Goal: Communication & Community: Answer question/provide support

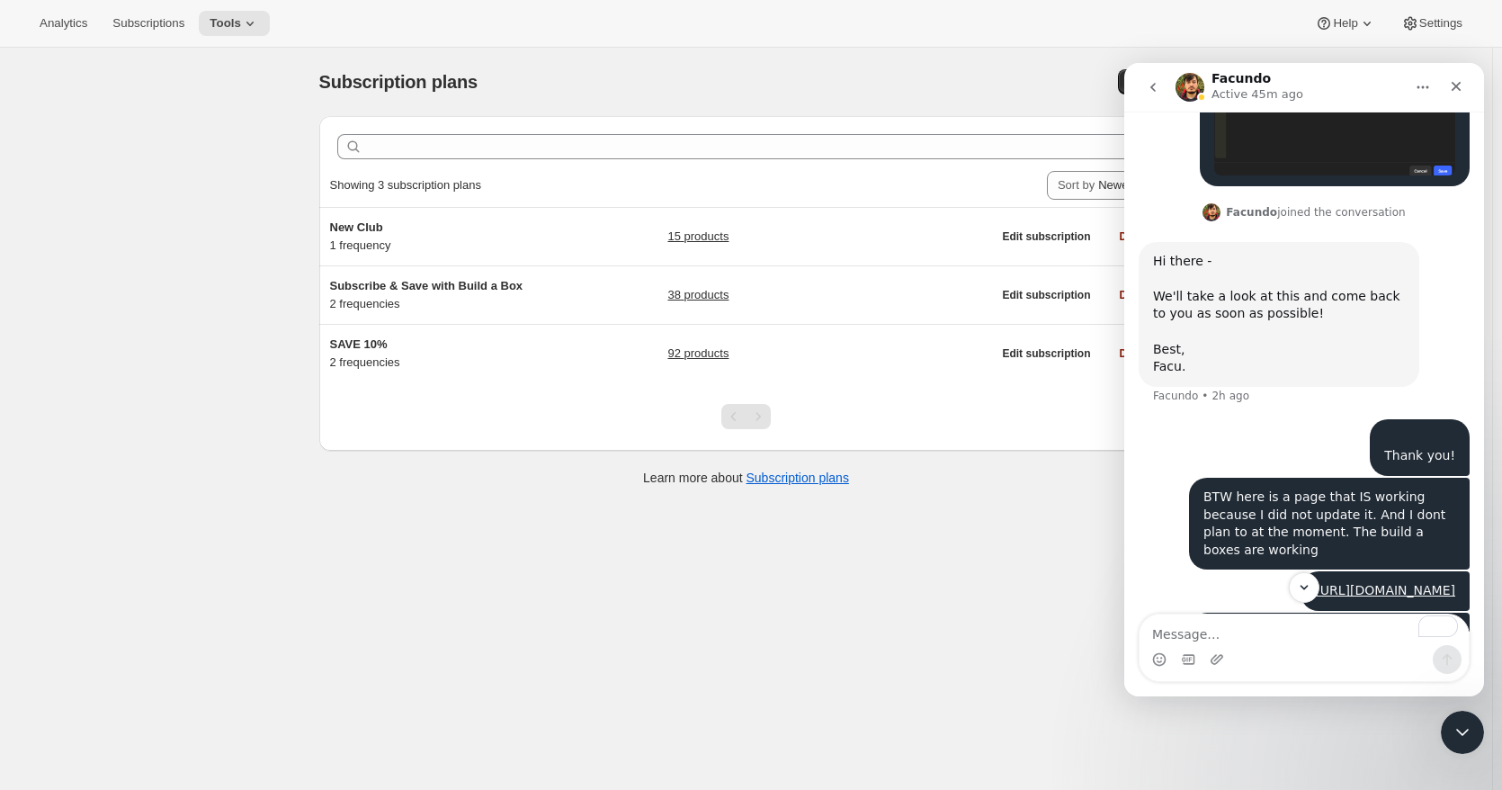
scroll to position [1109, 0]
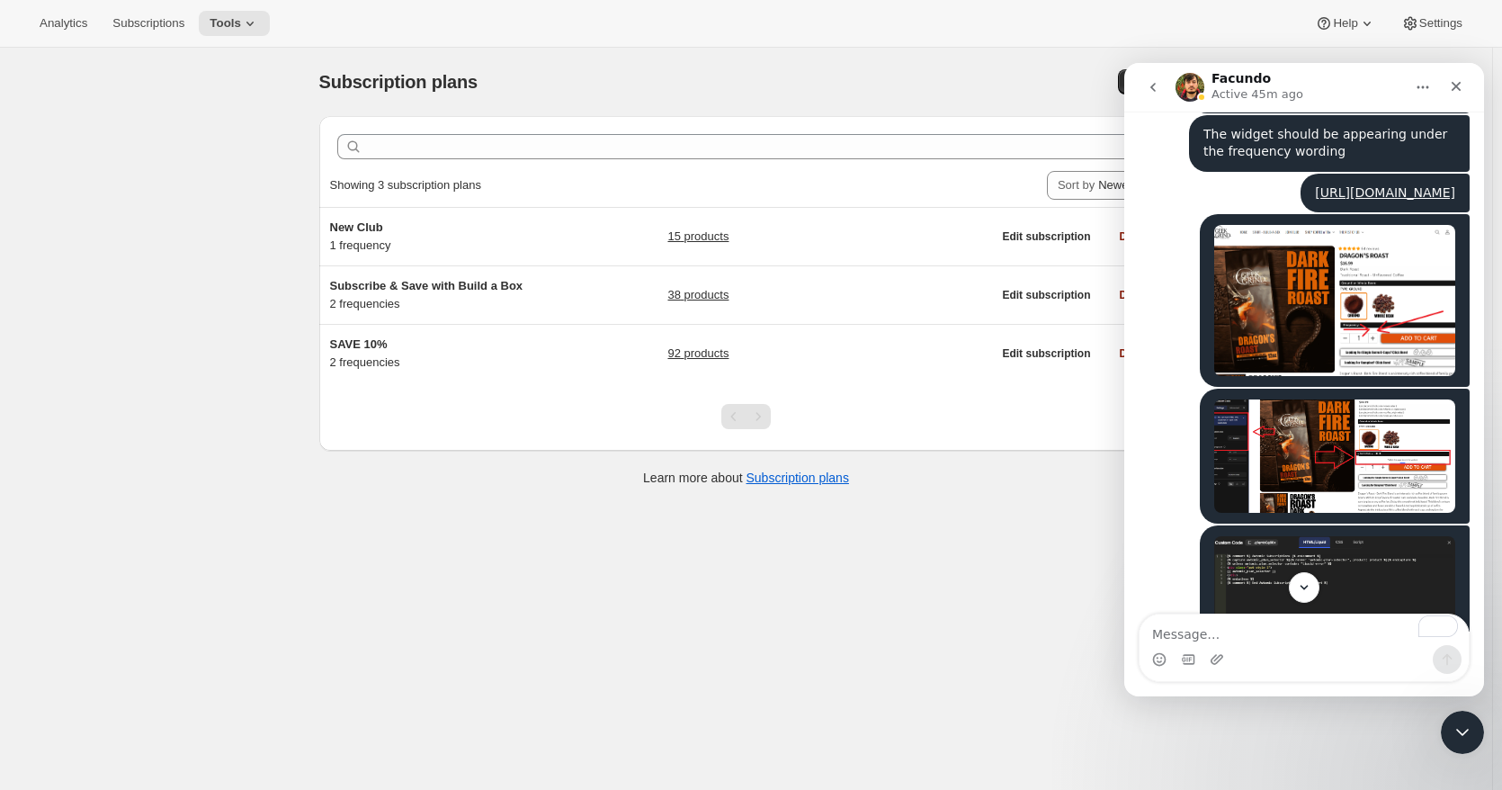
click at [221, 348] on div "Subscription plans. This page is ready Subscription plans Create Clear Showing …" at bounding box center [746, 443] width 1492 height 790
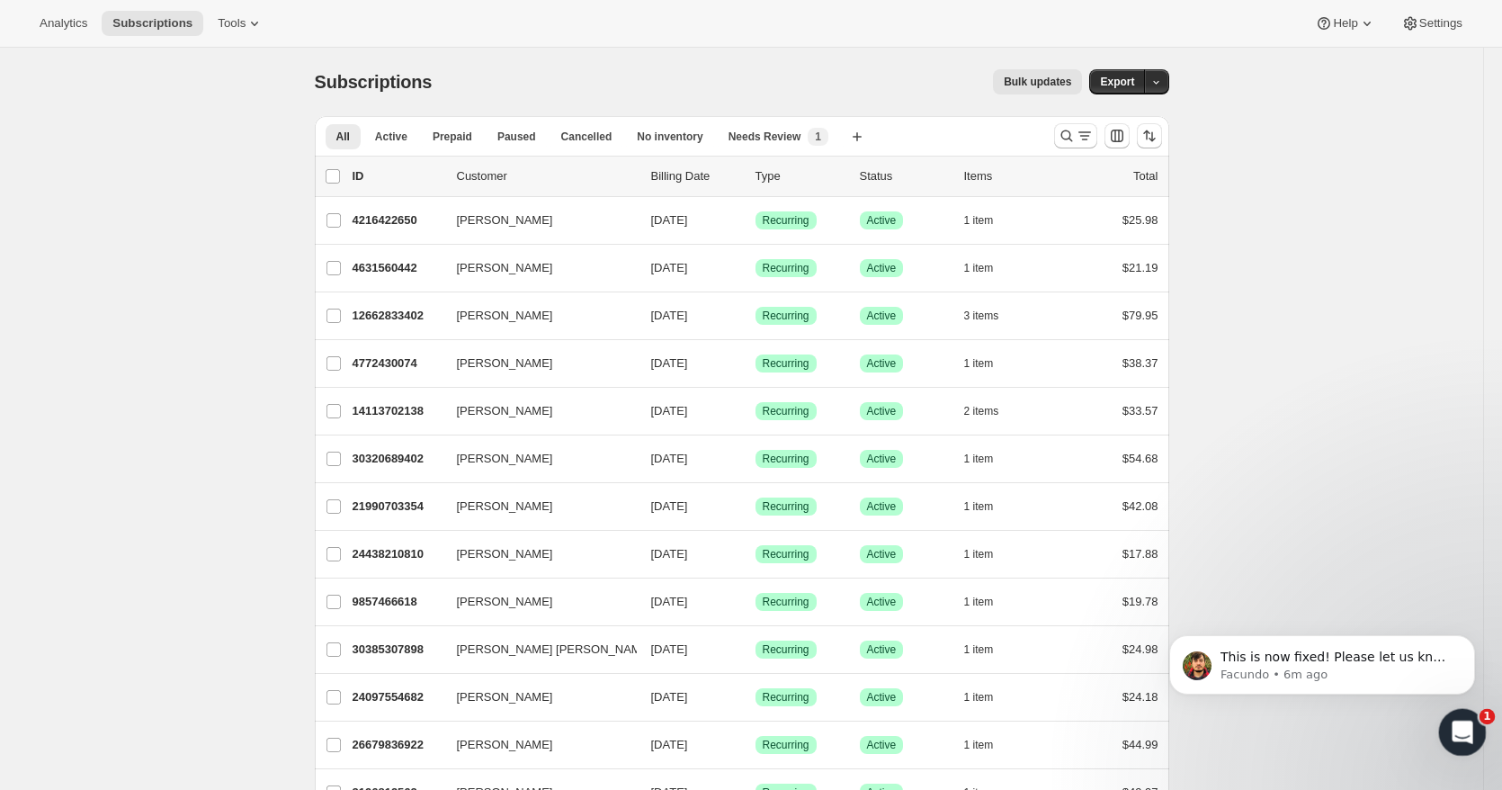
click at [1458, 723] on icon "Open Intercom Messenger" at bounding box center [1460, 730] width 30 height 30
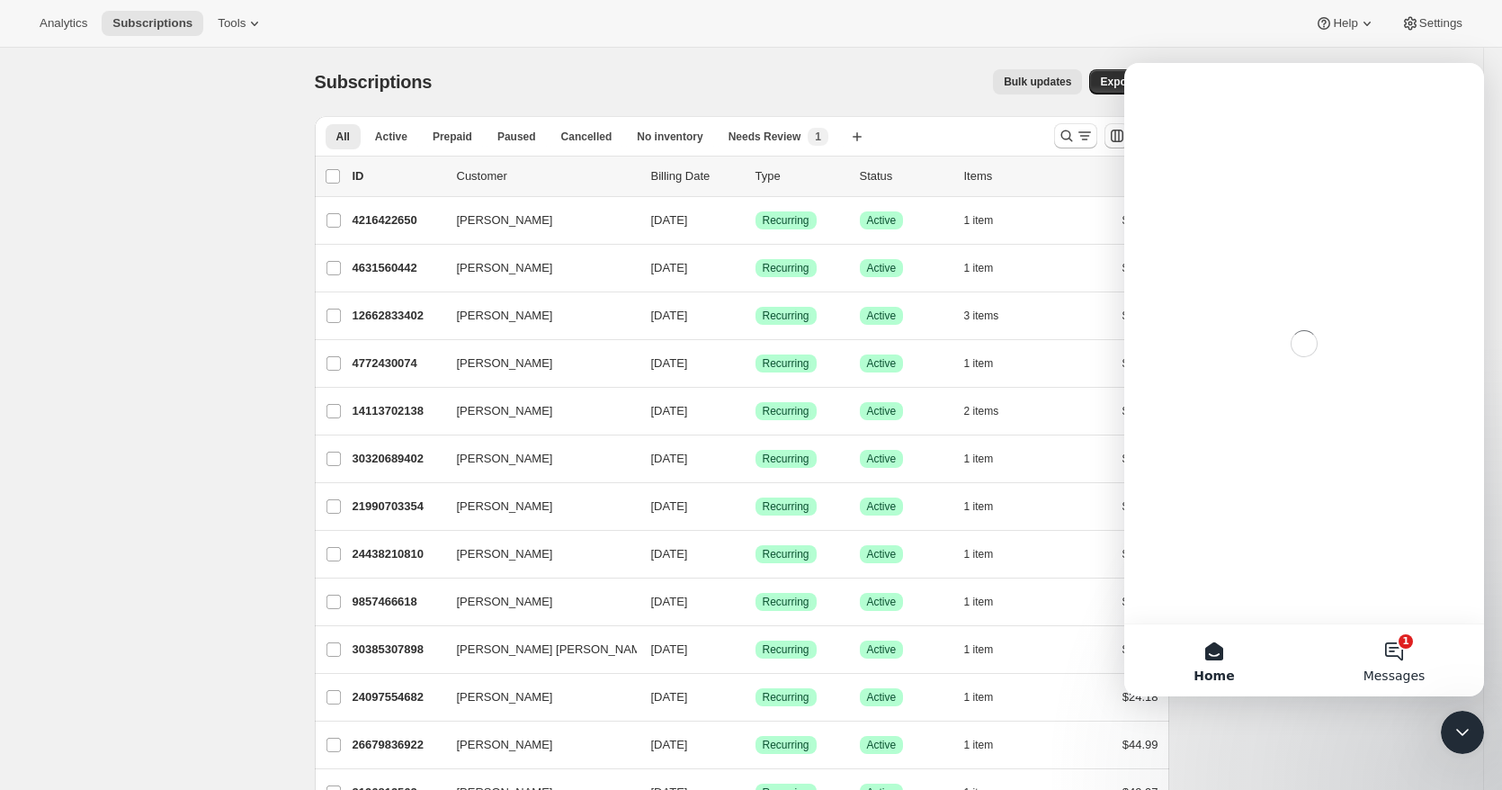
click at [1399, 647] on button "1 Messages" at bounding box center [1394, 660] width 180 height 72
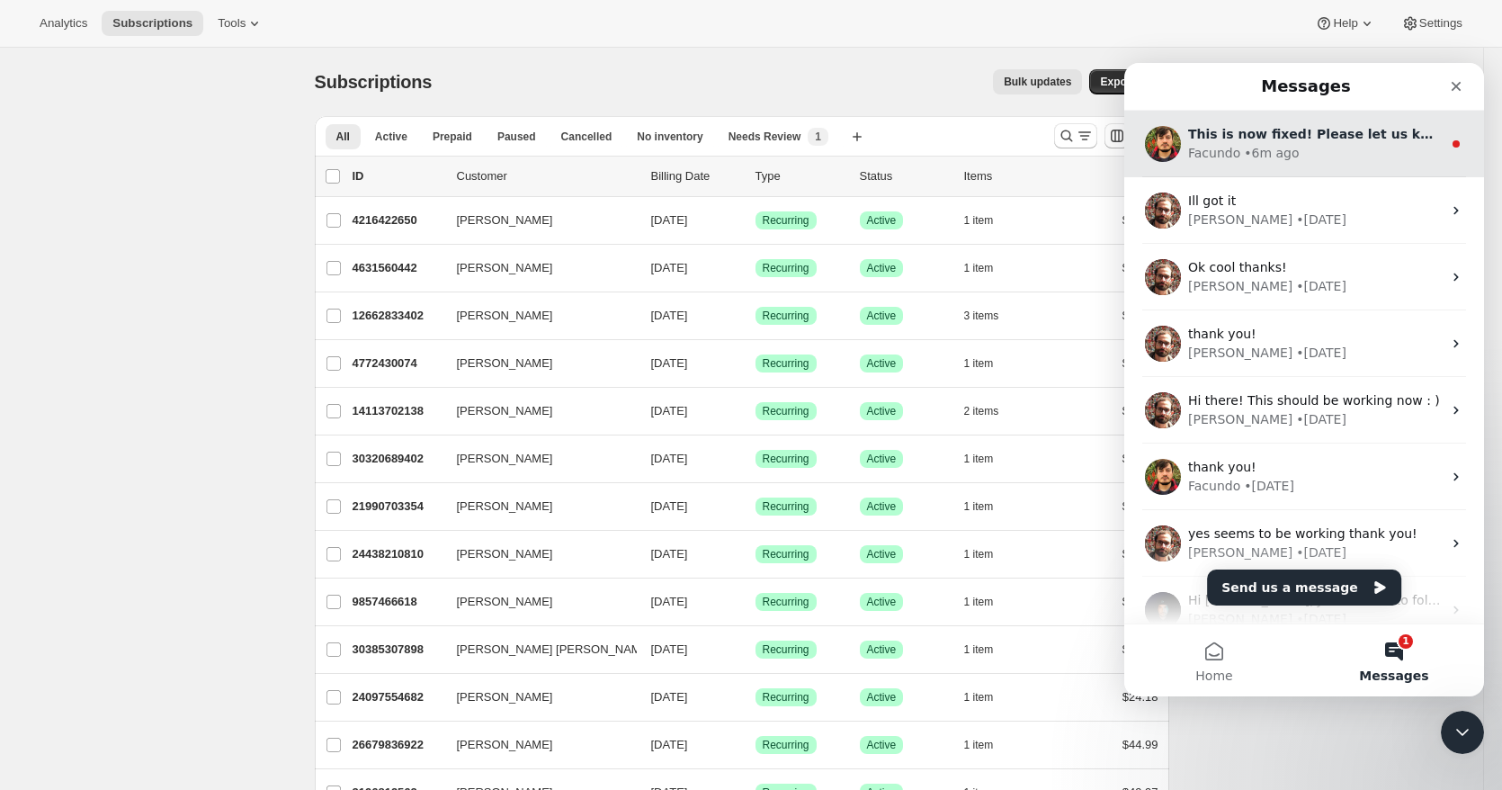
click at [1320, 147] on div "Facundo • 6m ago" at bounding box center [1315, 153] width 254 height 19
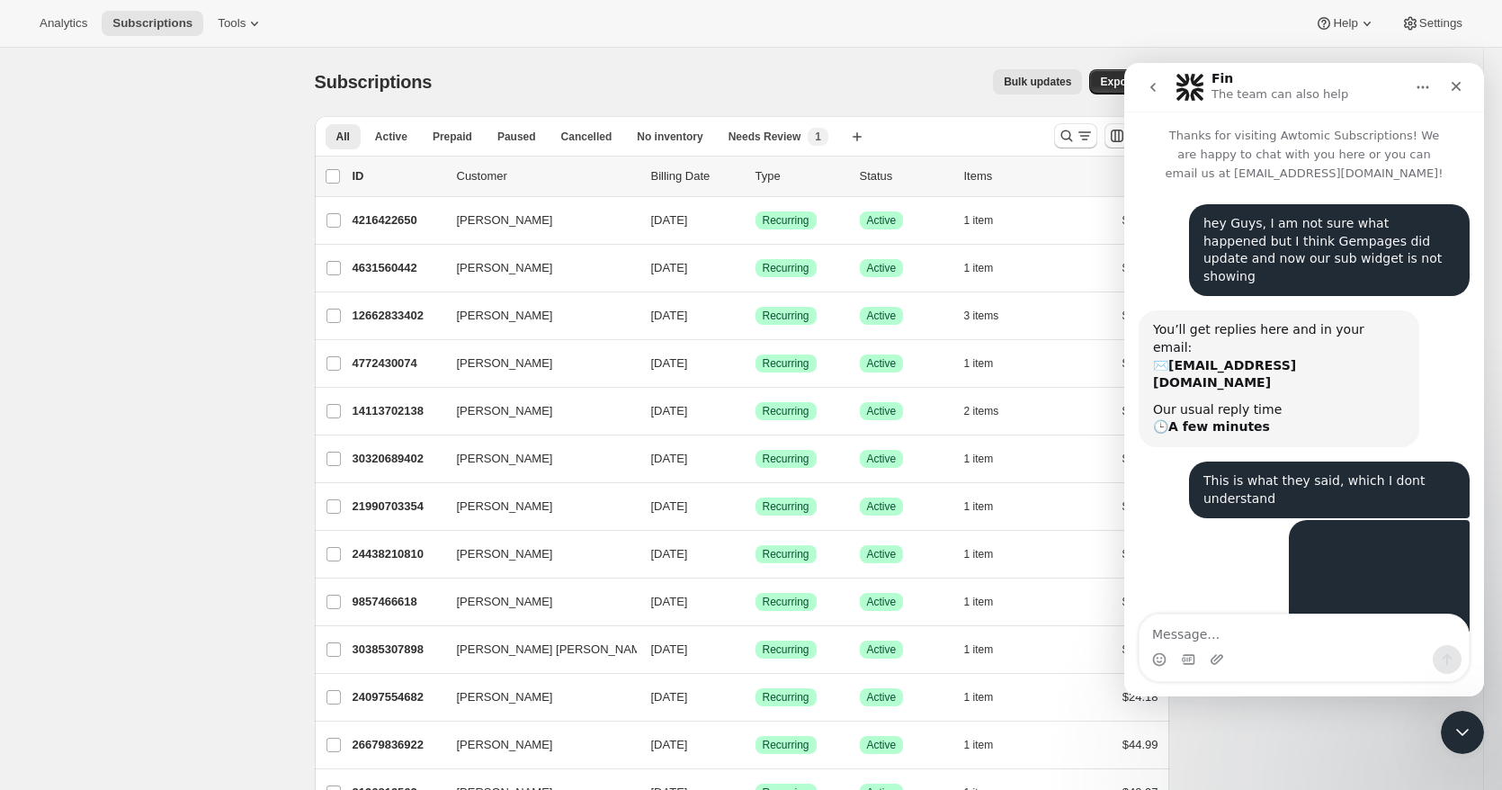
scroll to position [92, 0]
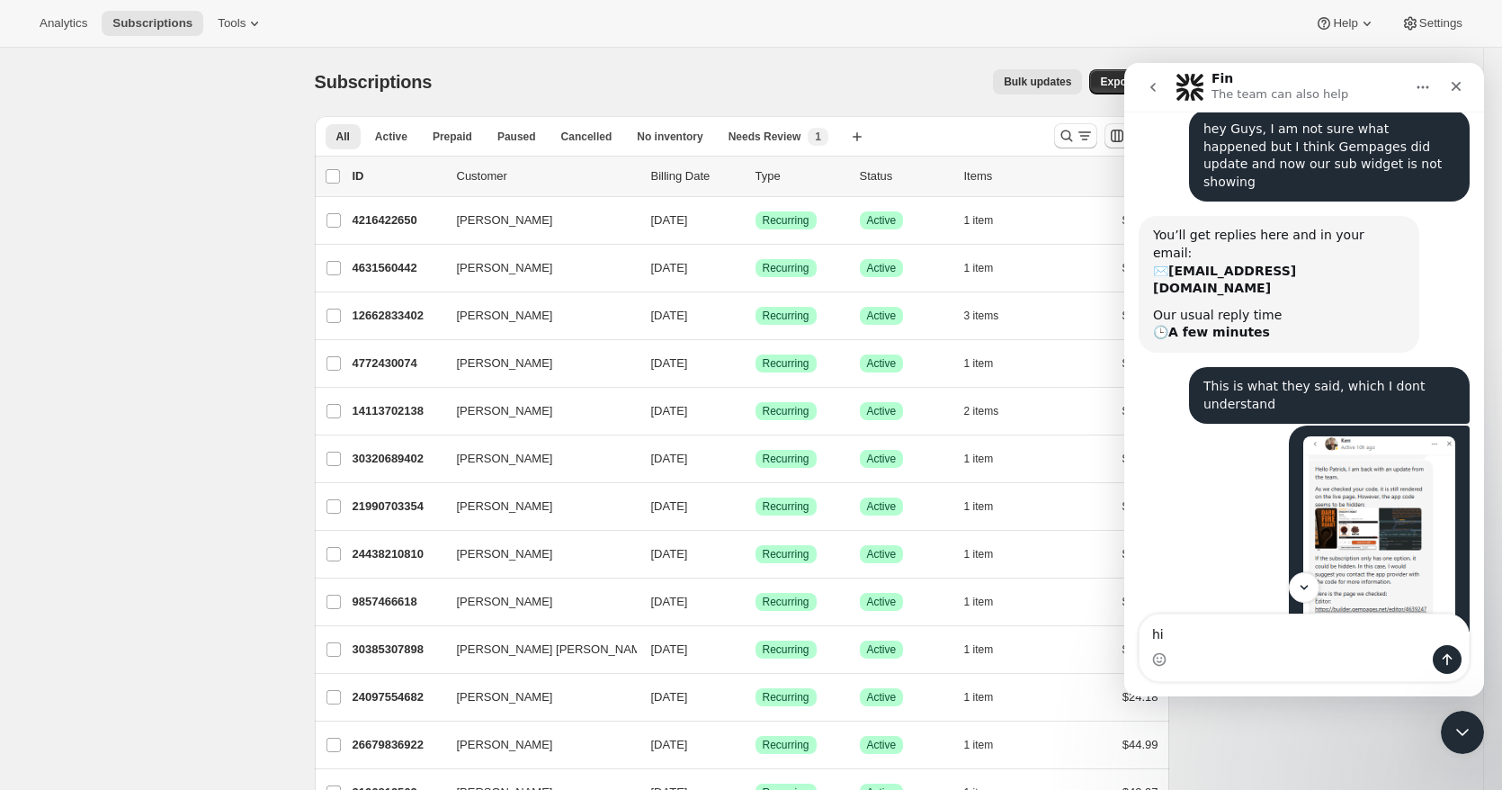
type textarea "hi!"
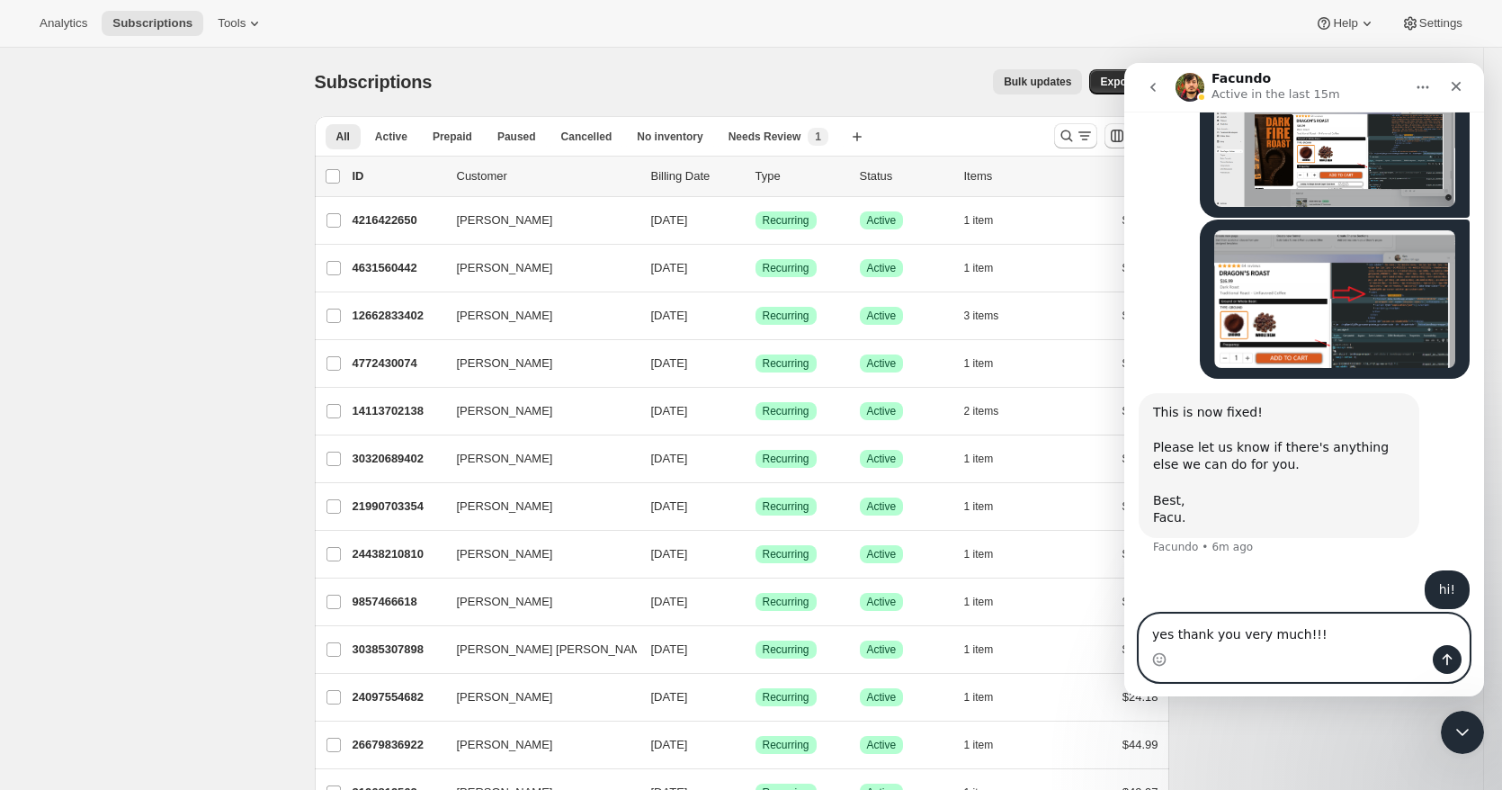
scroll to position [2689, 0]
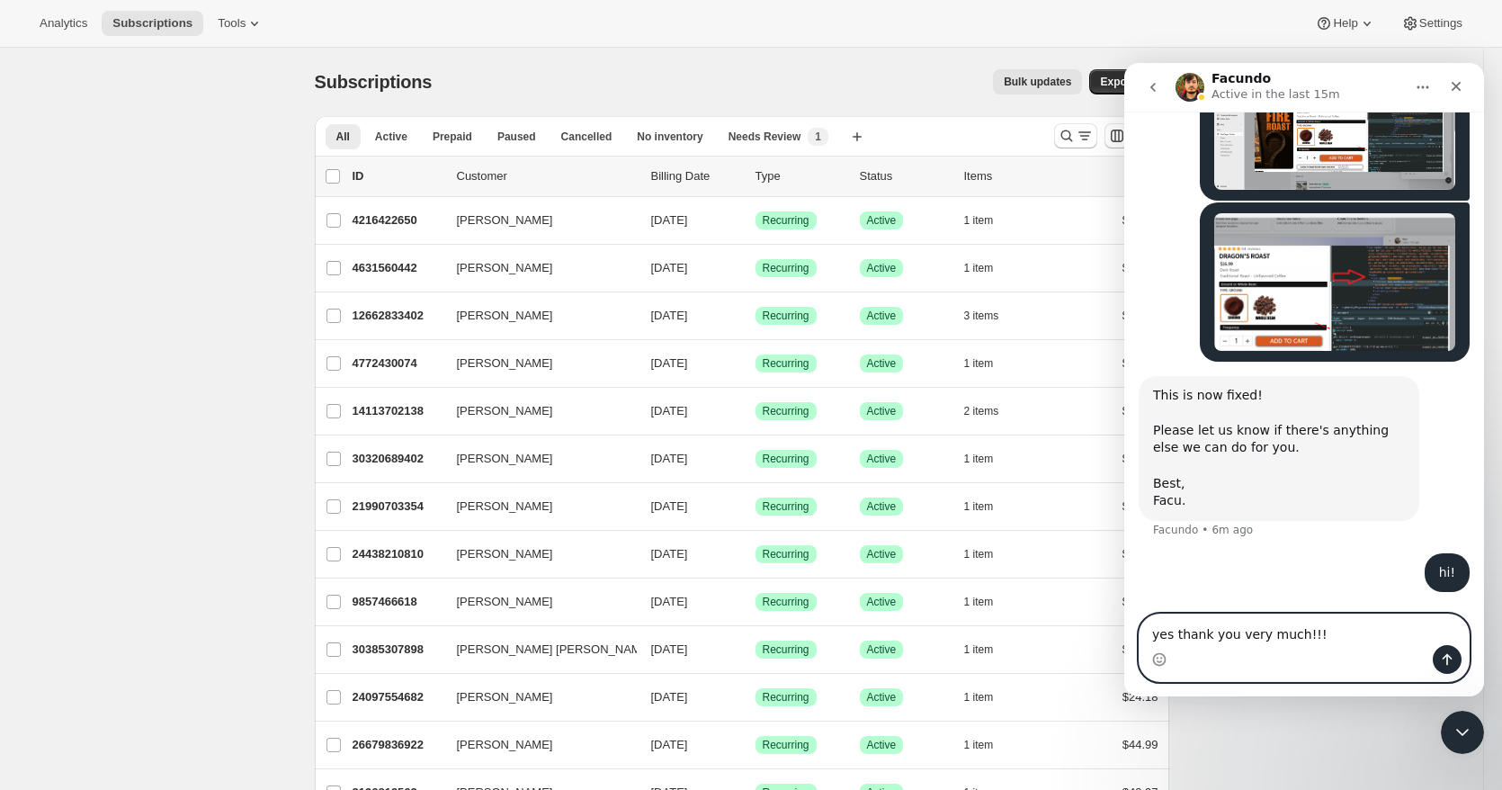
type textarea "yes thank you very much!!!"
click at [1444, 659] on icon "Send a message…" at bounding box center [1447, 659] width 14 height 14
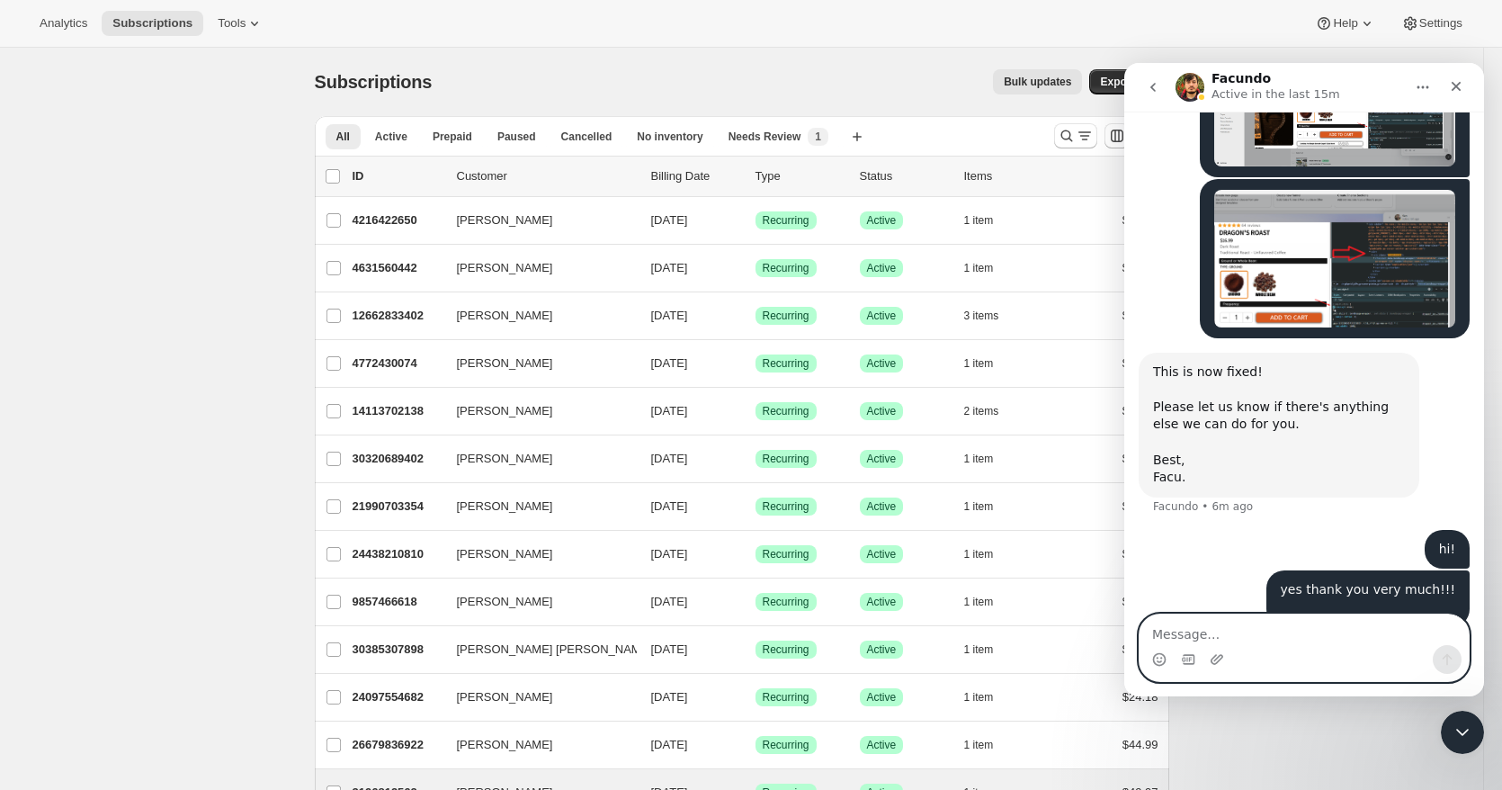
scroll to position [2729, 0]
